Goal: Task Accomplishment & Management: Manage account settings

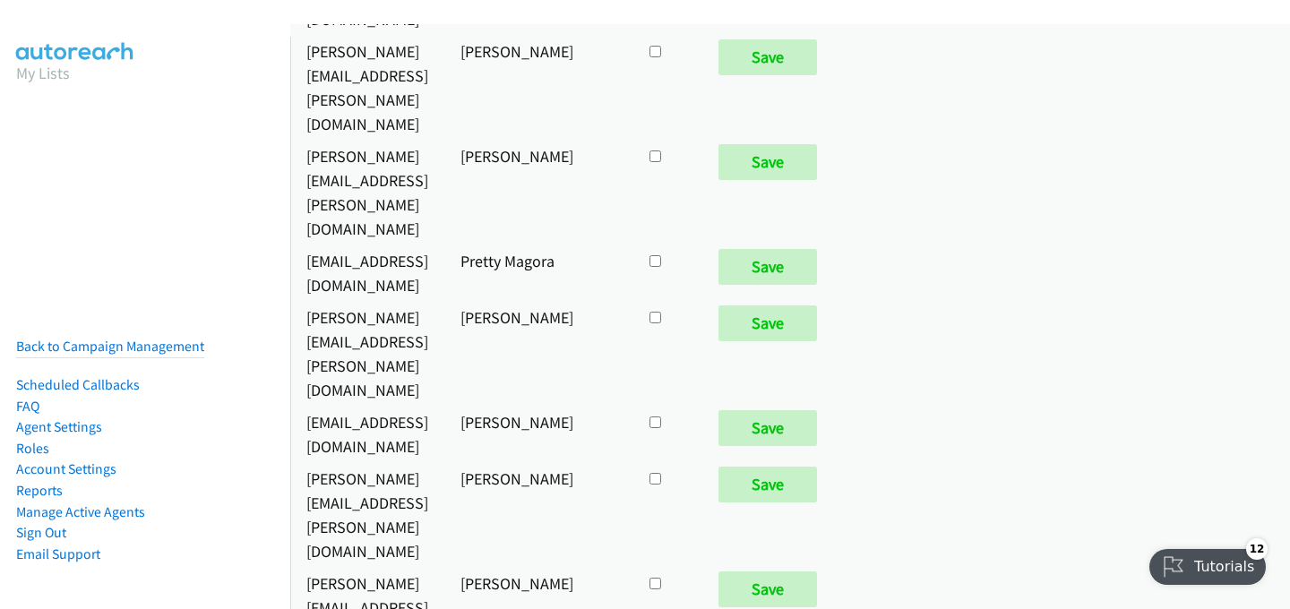
scroll to position [8915, 0]
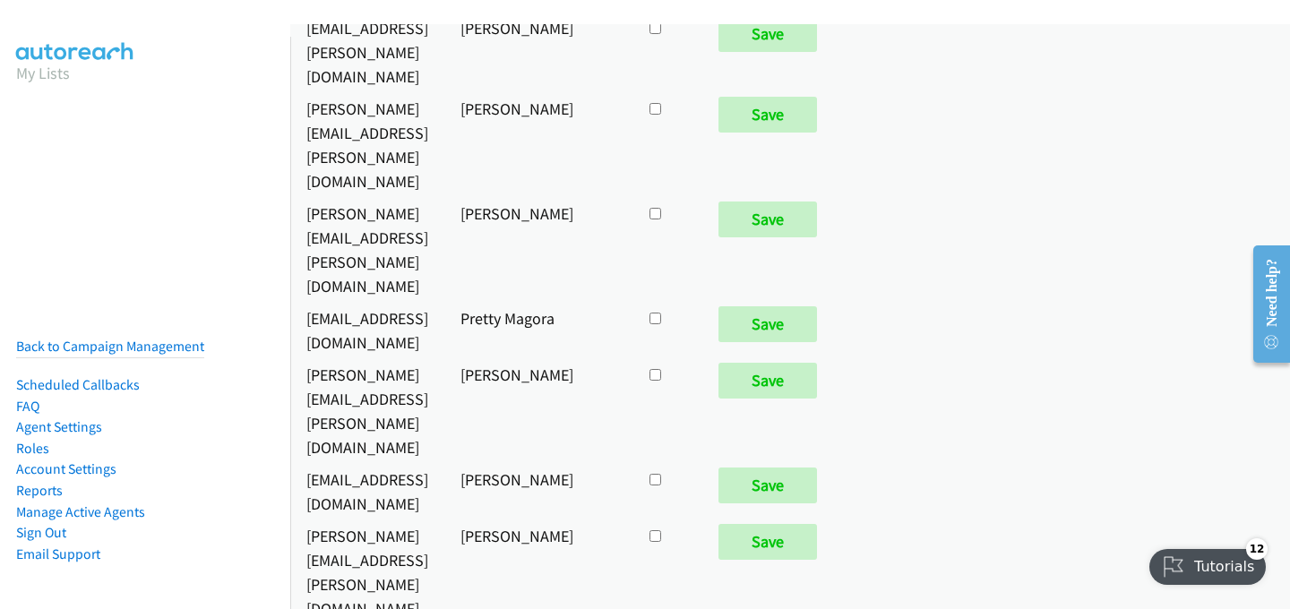
checkbox input "true"
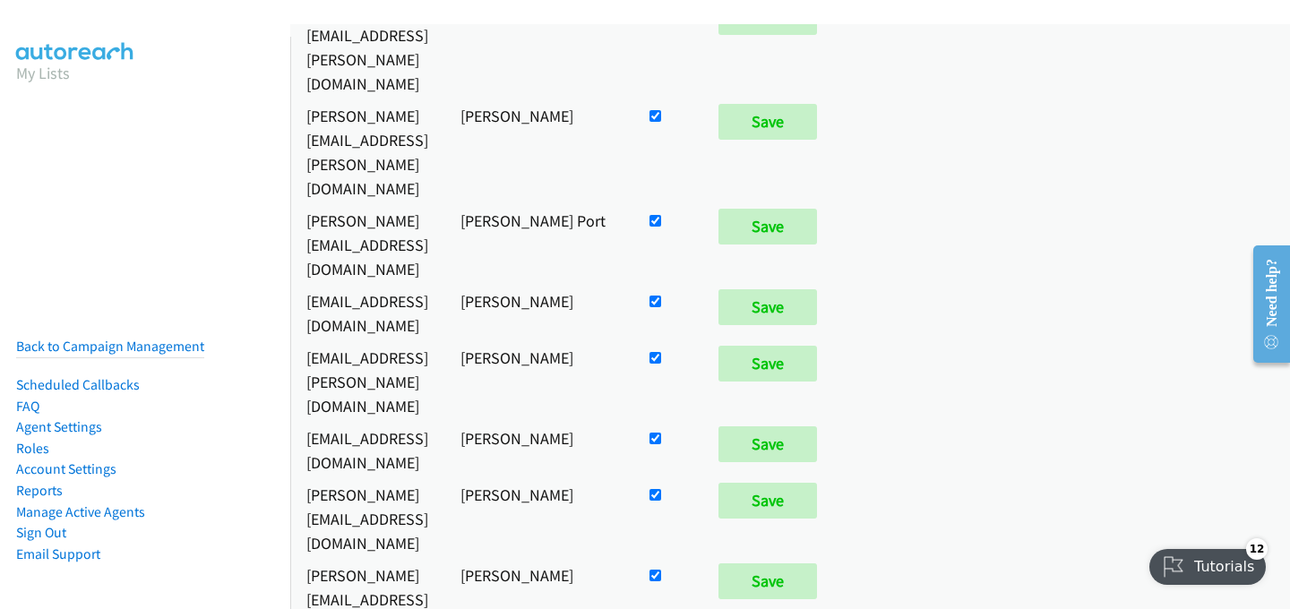
scroll to position [2594, 0]
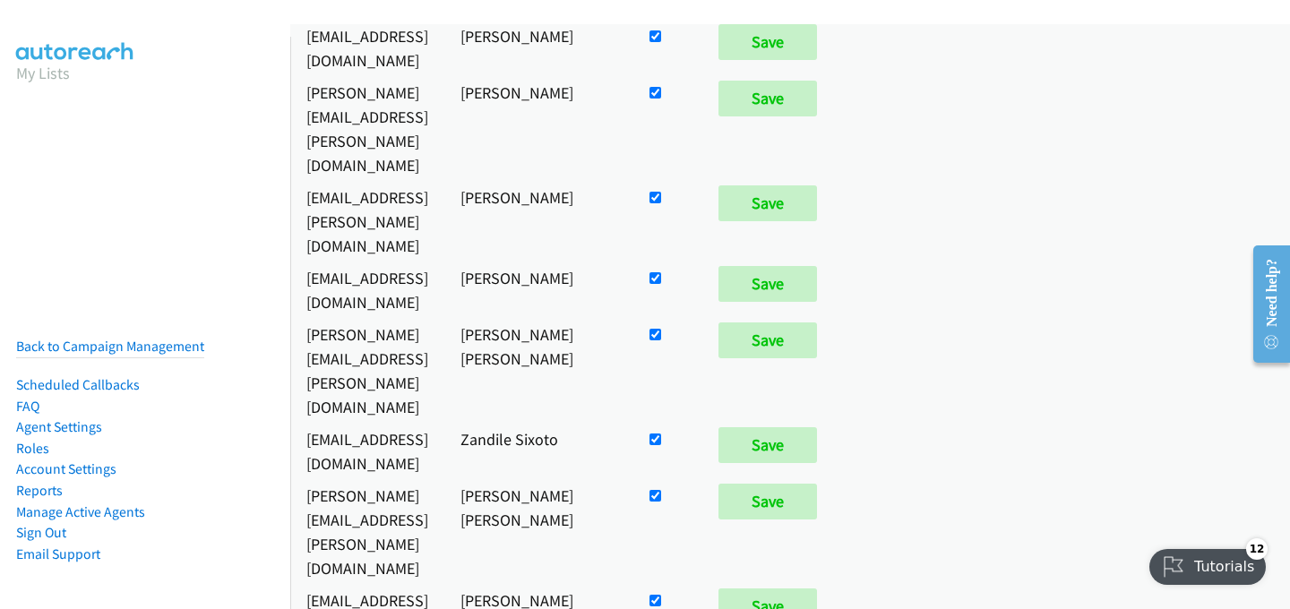
checkbox input "true"
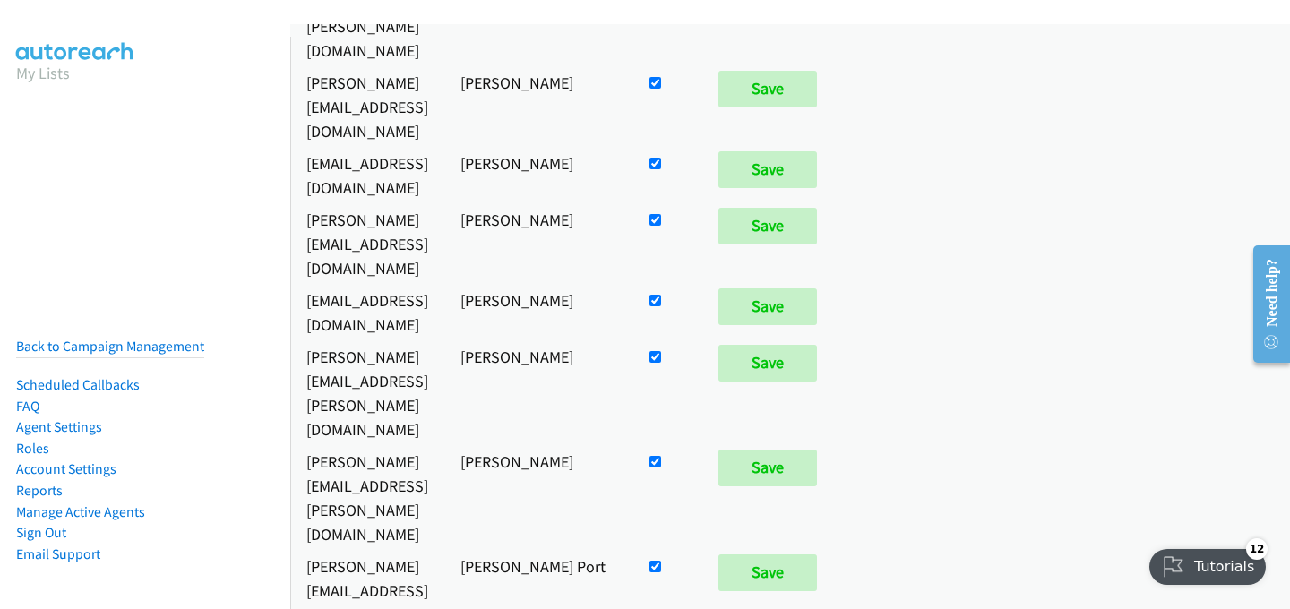
scroll to position [2427, 0]
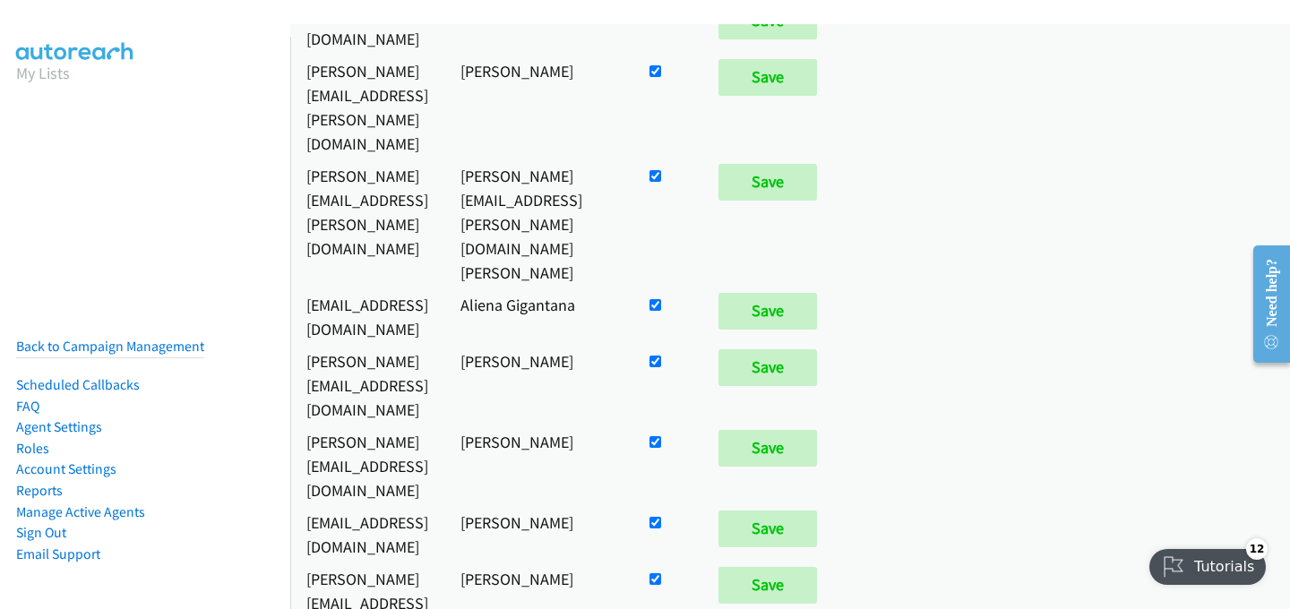
checkbox input "false"
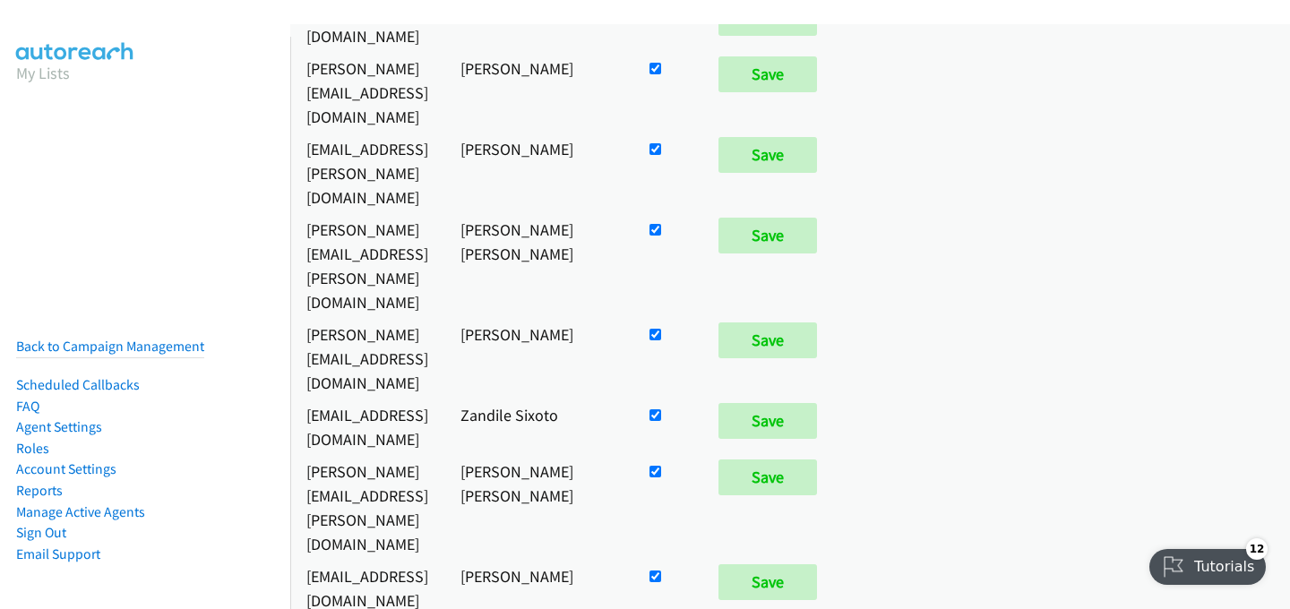
checkbox input "true"
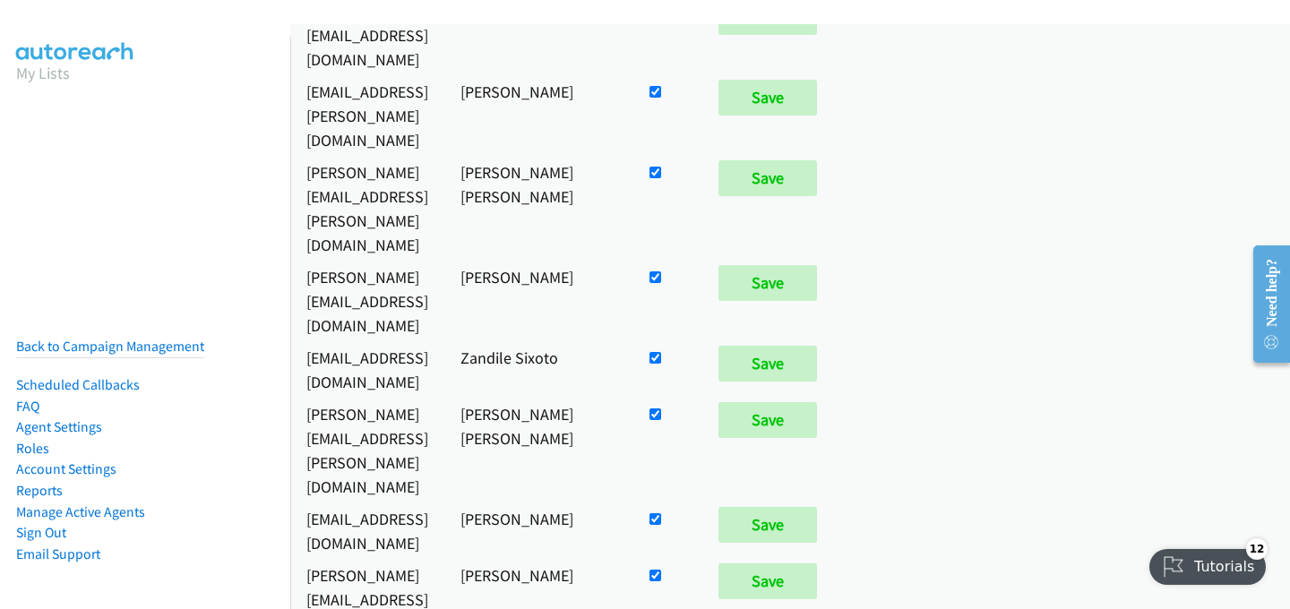
scroll to position [2594, 0]
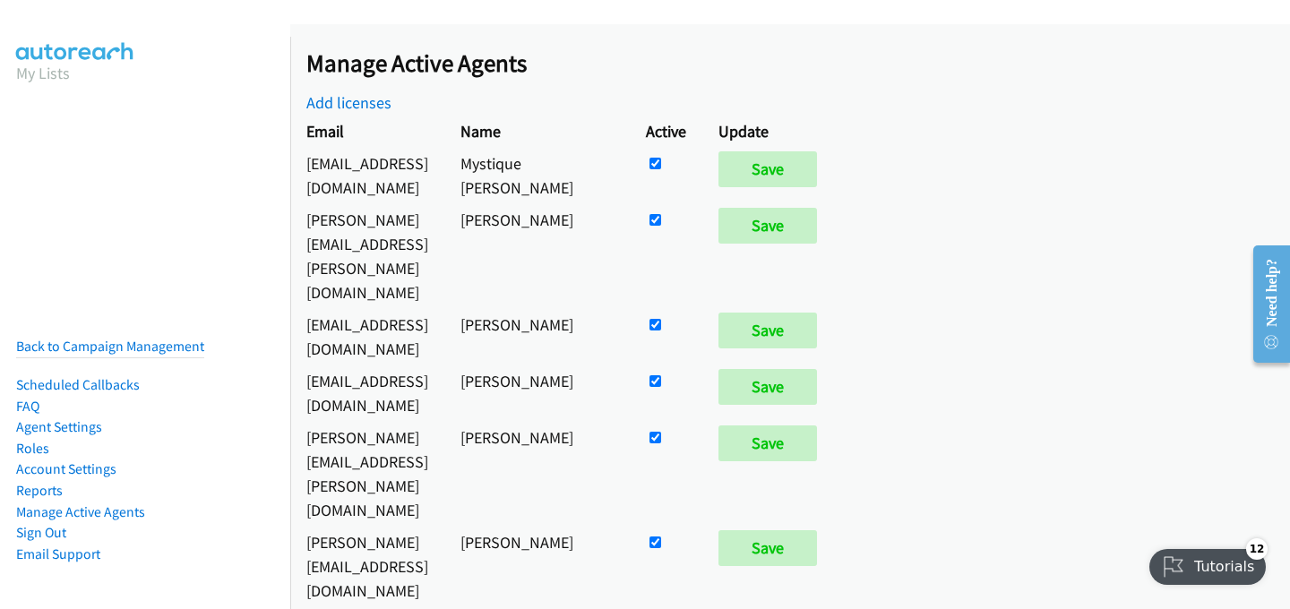
click at [661, 169] on input "checkbox" at bounding box center [655, 164] width 12 height 12
checkbox input "false"
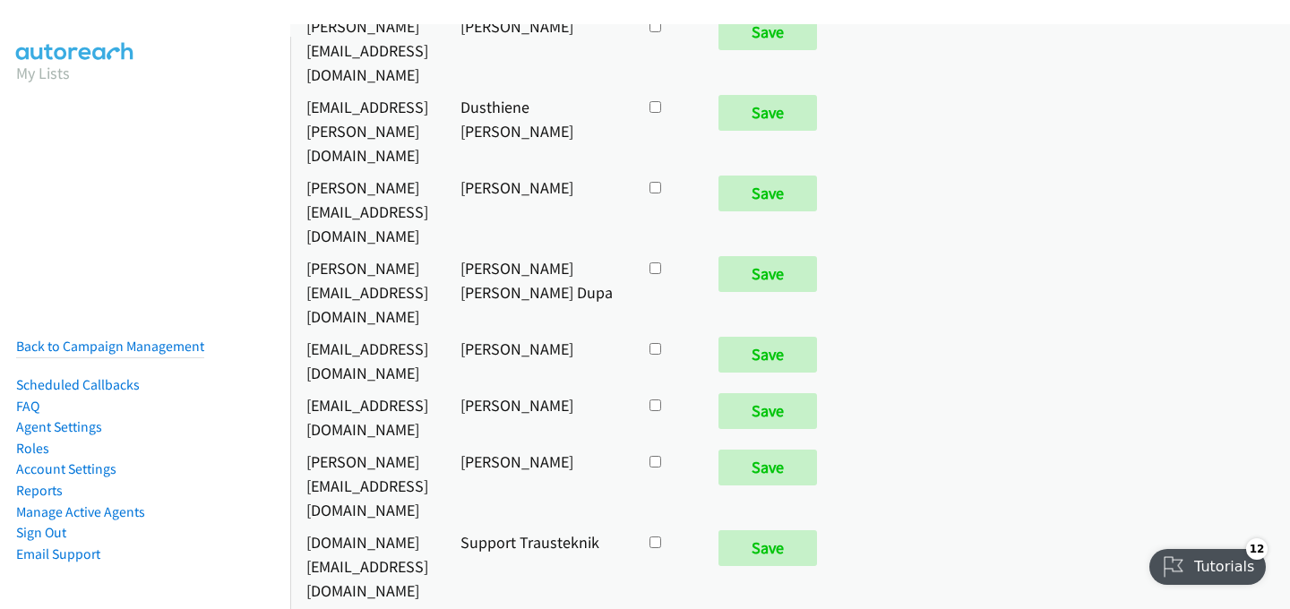
checkbox input "true"
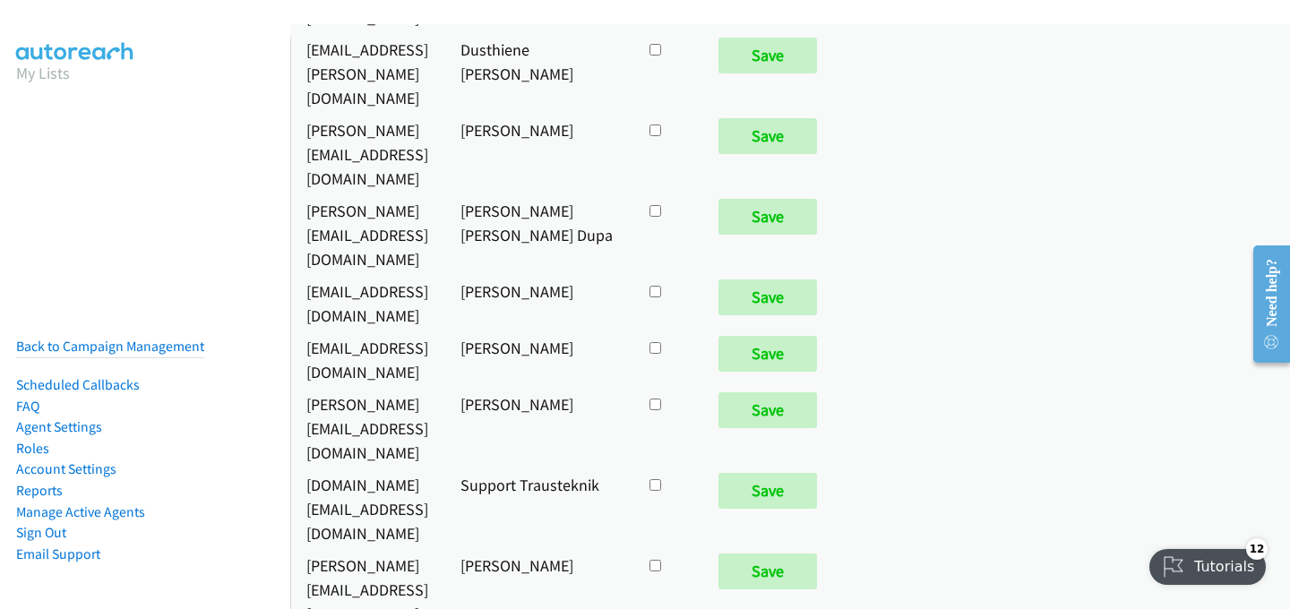
scroll to position [7063, 0]
